Goal: Task Accomplishment & Management: Use online tool/utility

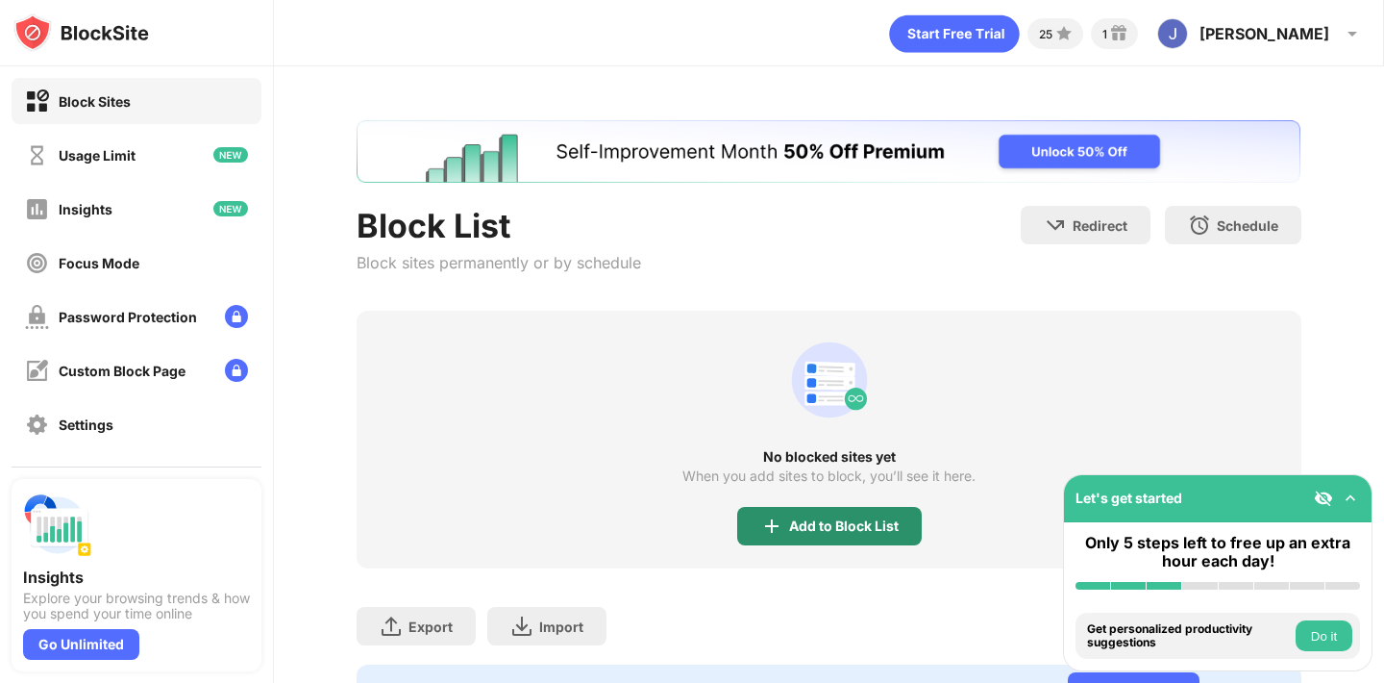
click at [825, 527] on div "Add to Block List" at bounding box center [844, 525] width 110 height 15
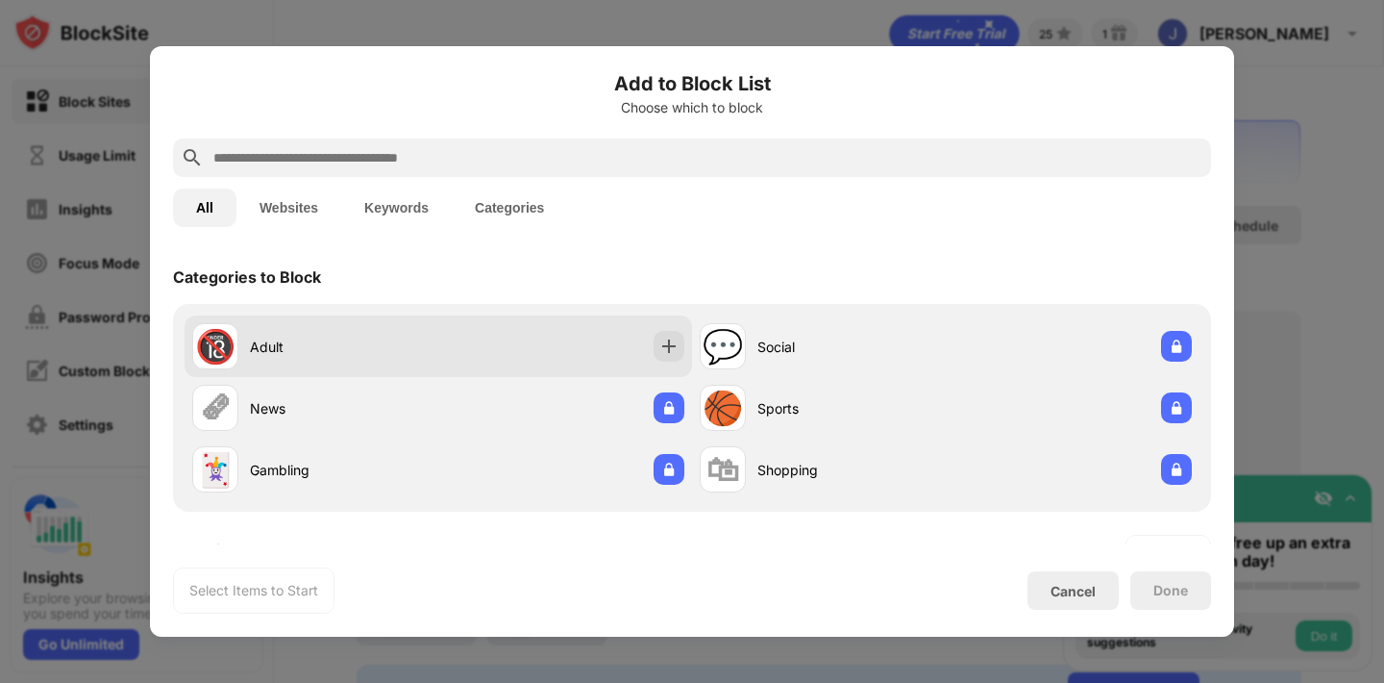
click at [360, 360] on div "🔞 Adult" at bounding box center [315, 346] width 246 height 46
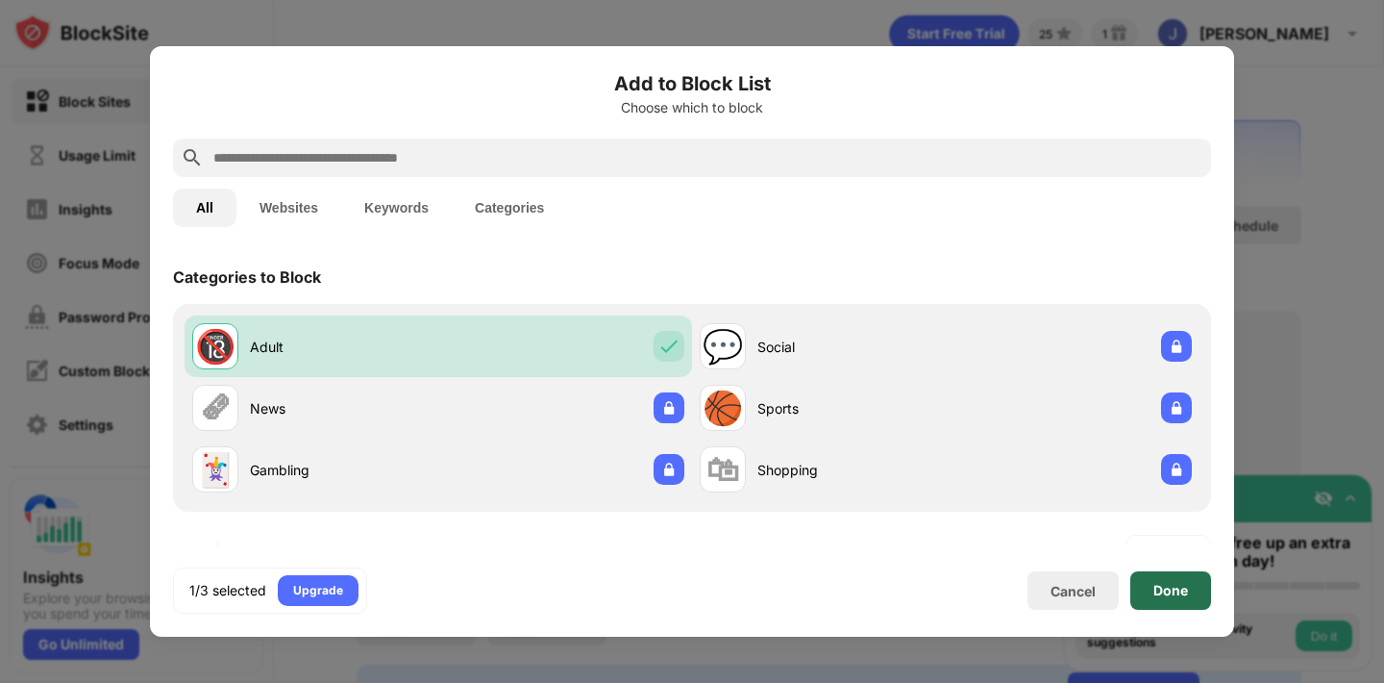
click at [1158, 594] on div "Done" at bounding box center [1171, 590] width 35 height 15
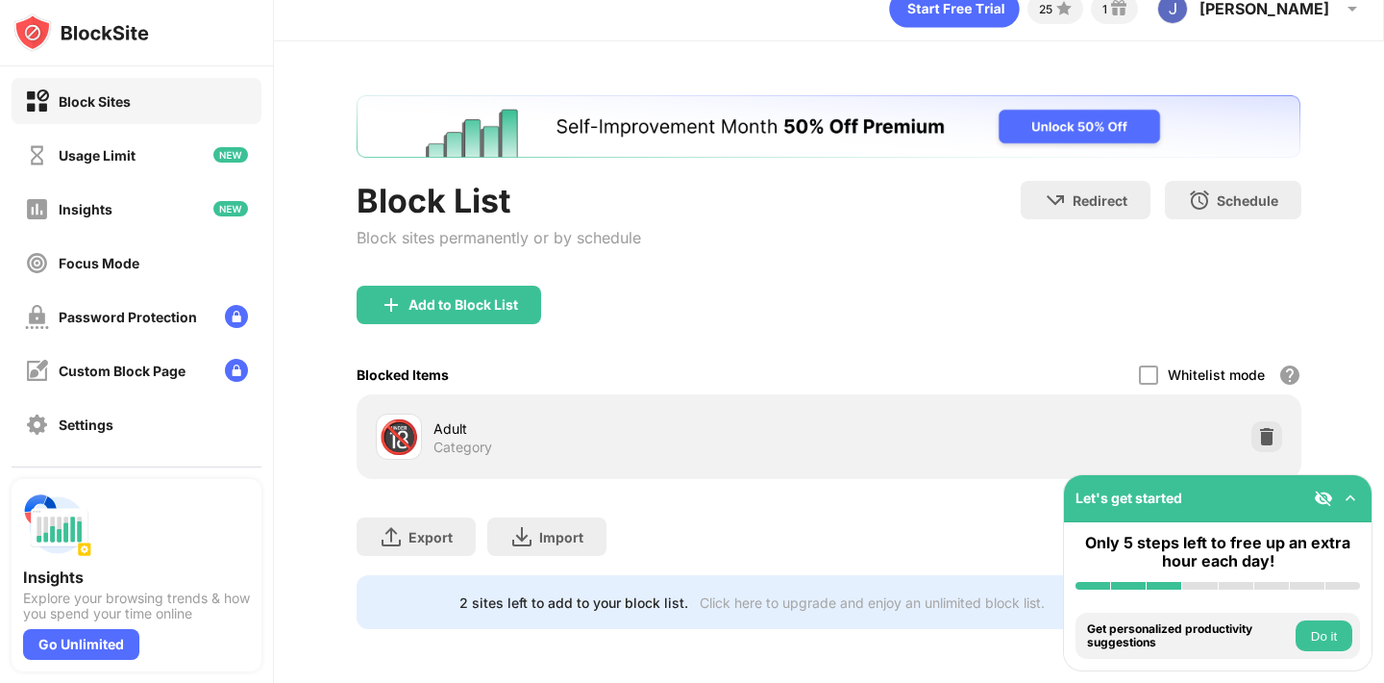
scroll to position [21, 0]
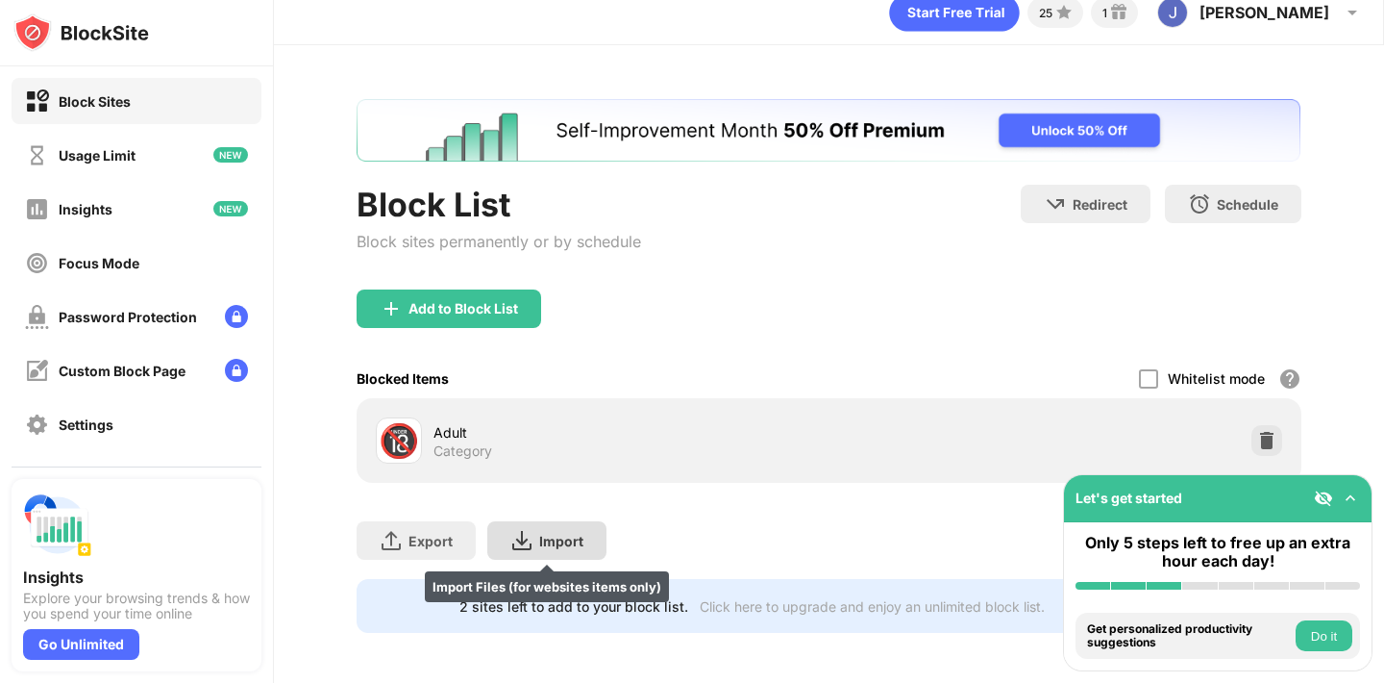
click at [539, 546] on div "Import" at bounding box center [561, 541] width 44 height 16
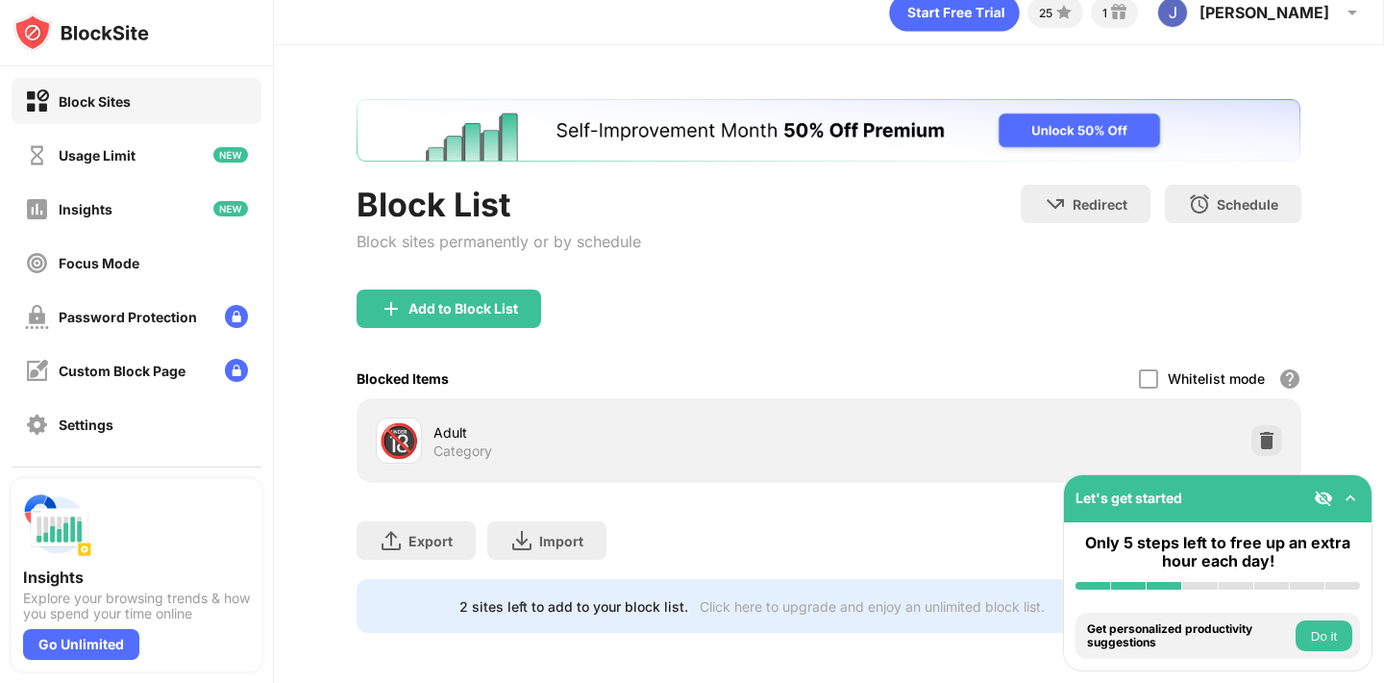
scroll to position [0, 0]
click at [507, 294] on div "Add to Block List" at bounding box center [449, 308] width 185 height 38
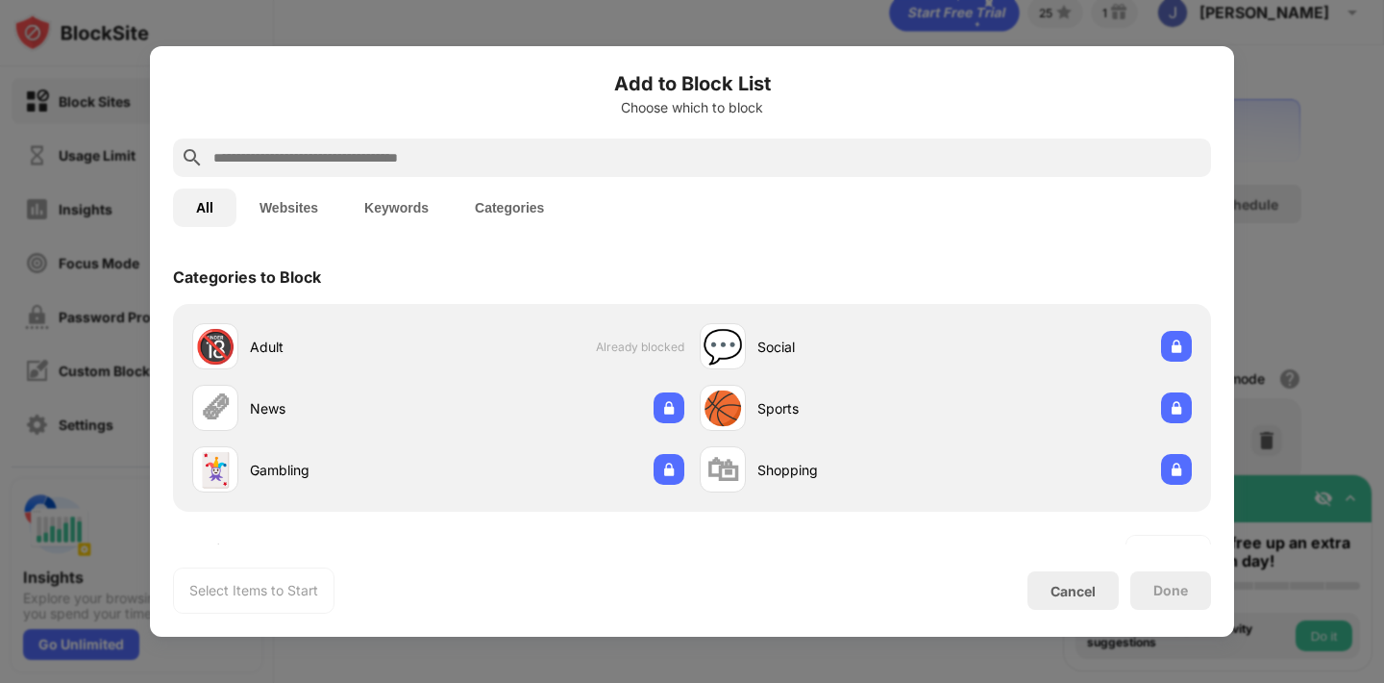
click at [557, 151] on input "text" at bounding box center [707, 157] width 992 height 23
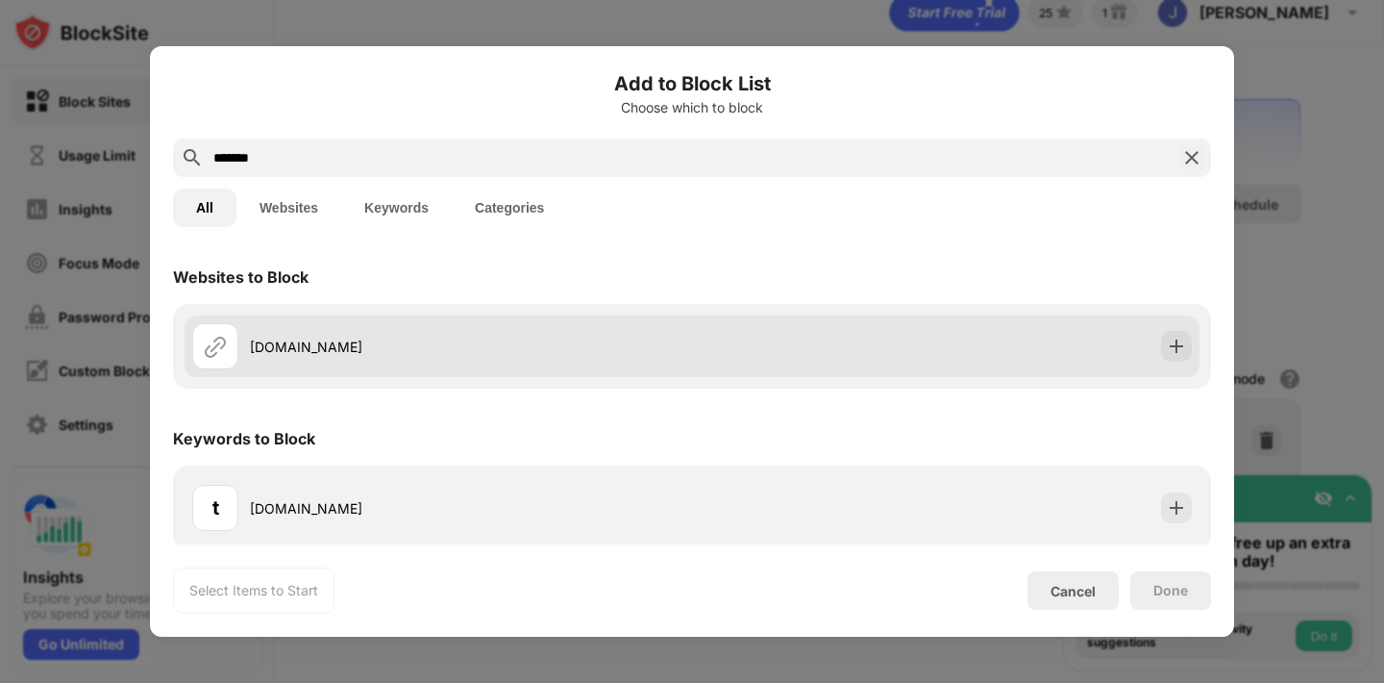
type input "*******"
click at [648, 330] on div "[DOMAIN_NAME]" at bounding box center [442, 346] width 500 height 46
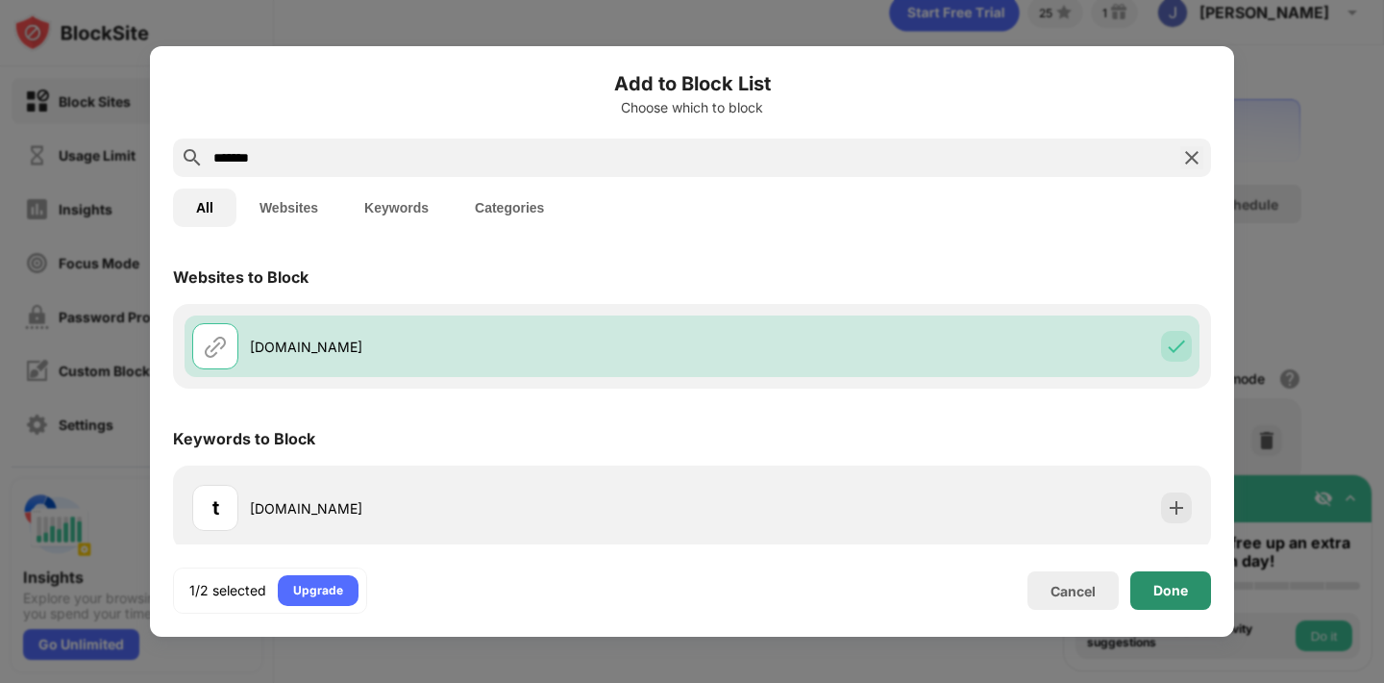
click at [1175, 590] on div "Done" at bounding box center [1171, 590] width 35 height 15
